Goal: Information Seeking & Learning: Find specific fact

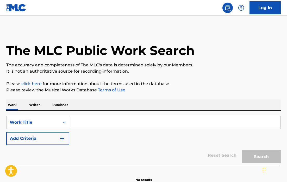
click at [92, 126] on input "Search Form" at bounding box center [174, 122] width 211 height 13
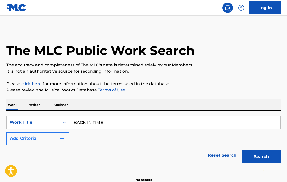
type input "BACK IN TIME"
click at [36, 133] on button "Add Criteria" at bounding box center [37, 138] width 63 height 13
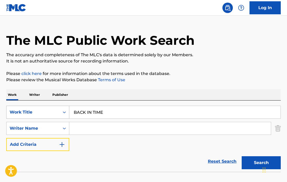
scroll to position [11, 0]
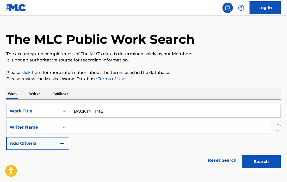
click at [75, 128] on input "Search Form" at bounding box center [170, 127] width 202 height 13
type input "[PERSON_NAME] [PERSON_NAME]"
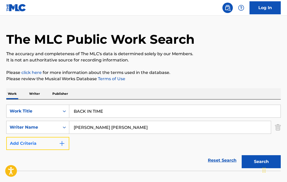
click at [58, 149] on button "Add Criteria" at bounding box center [37, 143] width 63 height 13
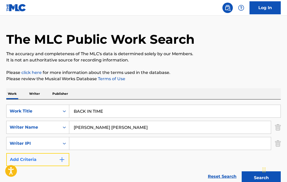
scroll to position [22, 0]
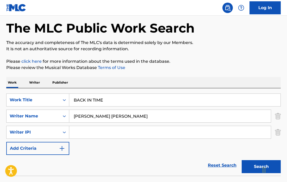
click at [85, 134] on input "Search Form" at bounding box center [170, 132] width 202 height 13
drag, startPoint x: 106, startPoint y: 133, endPoint x: 72, endPoint y: 133, distance: 33.9
click at [72, 133] on input "00854757496" at bounding box center [170, 132] width 202 height 13
paste input "00853940122"
type input "\"
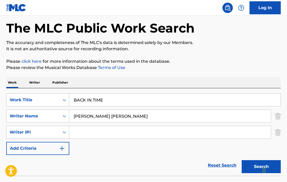
paste input "00853940122"
type input "00853940122"
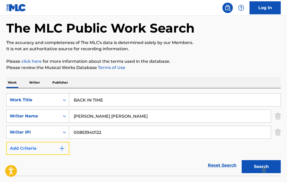
click at [38, 150] on button "Add Criteria" at bounding box center [37, 148] width 63 height 13
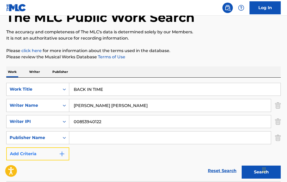
scroll to position [37, 0]
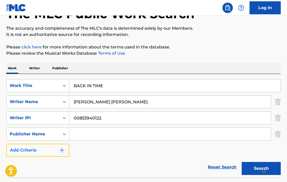
click at [50, 150] on button "Add Criteria" at bounding box center [37, 150] width 63 height 13
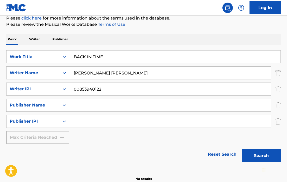
scroll to position [82, 0]
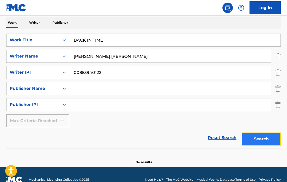
click at [255, 134] on button "Search" at bounding box center [261, 139] width 39 height 13
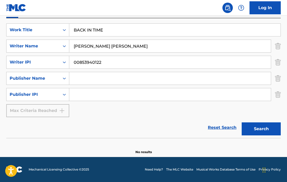
scroll to position [93, 0]
click at [279, 96] on img "Search Form" at bounding box center [278, 94] width 6 height 13
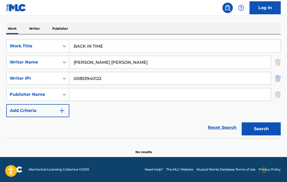
click at [277, 78] on img "Search Form" at bounding box center [278, 78] width 6 height 13
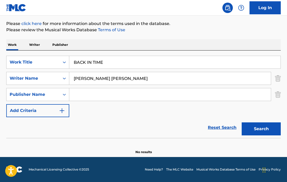
scroll to position [60, 0]
click at [59, 99] on div "Publisher Name" at bounding box center [33, 95] width 53 height 10
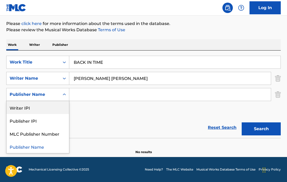
click at [52, 111] on div "Writer IPI" at bounding box center [38, 107] width 63 height 13
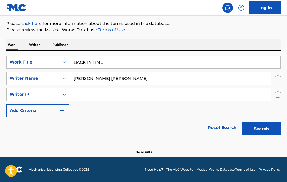
click at [96, 101] on div "Search Form" at bounding box center [170, 94] width 202 height 13
click at [93, 93] on input "Search Form" at bounding box center [170, 94] width 202 height 13
paste input "00853940122"
type input "00853940122"
drag, startPoint x: 112, startPoint y: 62, endPoint x: 67, endPoint y: 62, distance: 44.9
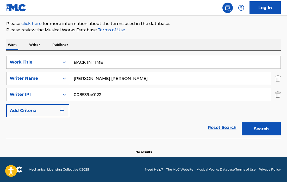
click at [67, 62] on div "SearchWithCriteriaca1f7c7c-5c35-444f-bfb4-6b46c639e8c4 Work Title BACK IN TIME" at bounding box center [143, 62] width 275 height 13
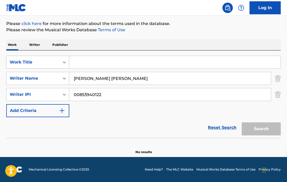
paste input "FLAWS [PERSON_NAME] FEAT BABY [PERSON_NAME]"
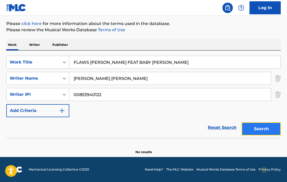
click at [260, 128] on button "Search" at bounding box center [261, 129] width 39 height 13
drag, startPoint x: 89, startPoint y: 61, endPoint x: 159, endPoint y: 60, distance: 69.1
click at [159, 60] on input "FLAWS [PERSON_NAME] FEAT BABY [PERSON_NAME]" at bounding box center [174, 62] width 211 height 13
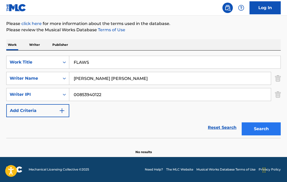
type input "FLAWS"
click at [256, 127] on button "Search" at bounding box center [261, 129] width 39 height 13
drag, startPoint x: 96, startPoint y: 63, endPoint x: 68, endPoint y: 63, distance: 28.2
click at [68, 63] on div "SearchWithCriteriaca1f7c7c-5c35-444f-bfb4-6b46c639e8c4 Work Title FLAWS" at bounding box center [143, 62] width 275 height 13
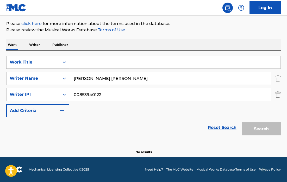
type input "L"
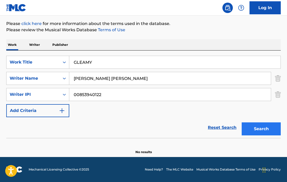
type input "GLEAMY"
click at [252, 124] on button "Search" at bounding box center [261, 129] width 39 height 13
drag, startPoint x: 97, startPoint y: 62, endPoint x: 72, endPoint y: 62, distance: 25.0
click at [72, 62] on input "GLEAMY" at bounding box center [174, 62] width 211 height 13
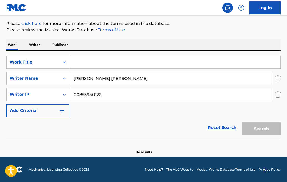
paste input "A.L.L.T. Y3 [PERSON_NAME] FEAT BABY [PERSON_NAME]"
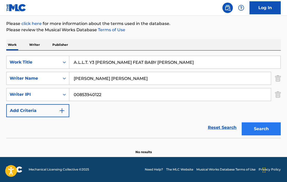
type input "A.L.L.T. Y3 [PERSON_NAME] FEAT BABY [PERSON_NAME]"
click at [262, 133] on button "Search" at bounding box center [261, 129] width 39 height 13
drag, startPoint x: 130, startPoint y: 79, endPoint x: 77, endPoint y: 79, distance: 52.7
click at [77, 79] on input "[PERSON_NAME] [PERSON_NAME]" at bounding box center [170, 78] width 202 height 13
type input "B"
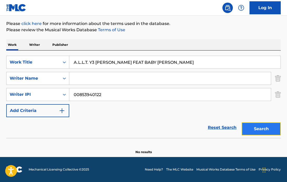
click at [256, 129] on button "Search" at bounding box center [261, 129] width 39 height 13
